Goal: Leave review/rating

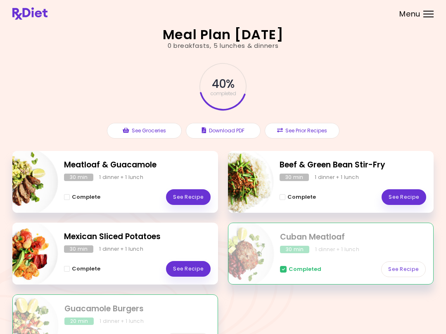
click at [141, 248] on div "1 dinner + 1 lunch" at bounding box center [121, 248] width 44 height 7
click at [193, 270] on link "See Recipe" at bounding box center [188, 269] width 45 height 16
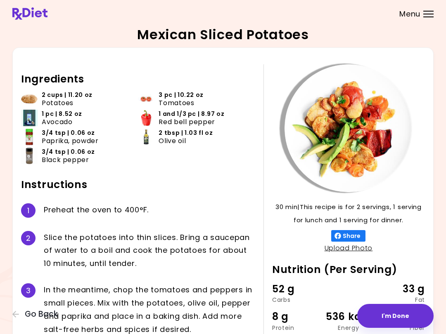
click at [389, 315] on button "I'm Done" at bounding box center [395, 316] width 76 height 24
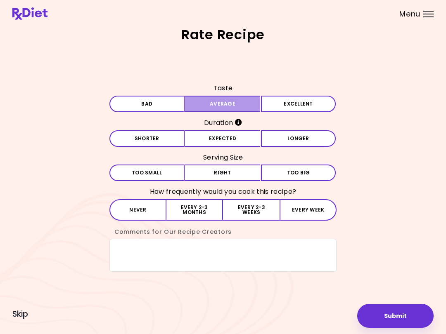
click at [253, 104] on button "Average" at bounding box center [222, 104] width 75 height 17
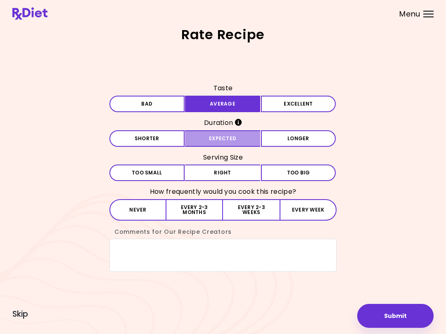
click at [248, 139] on button "Expected" at bounding box center [222, 138] width 75 height 17
click at [246, 173] on button "Right" at bounding box center [222, 173] width 75 height 17
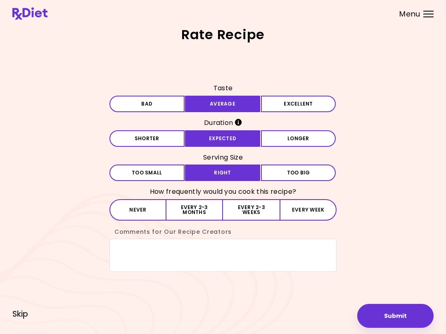
click at [209, 212] on button "Every 2-3 months" at bounding box center [194, 209] width 57 height 21
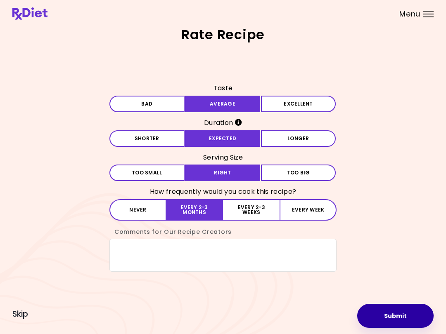
click at [401, 315] on button "Submit" at bounding box center [395, 316] width 76 height 24
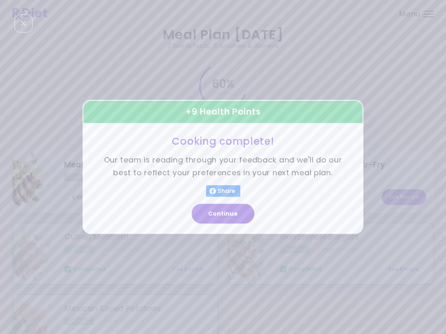
click at [236, 214] on button "Continue" at bounding box center [222, 214] width 63 height 20
